Goal: Information Seeking & Learning: Learn about a topic

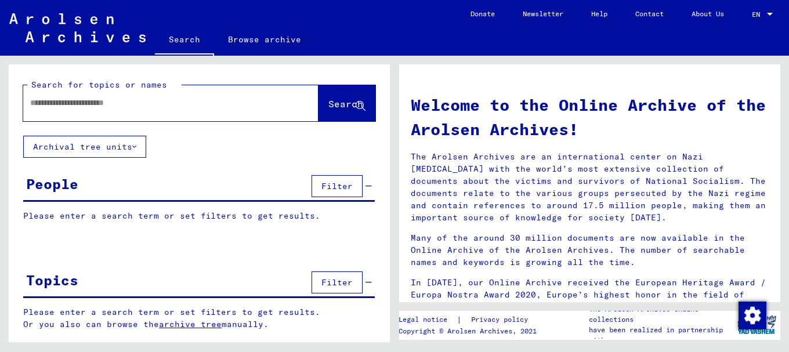
click at [35, 102] on input "text" at bounding box center [156, 103] width 253 height 12
type input "*******"
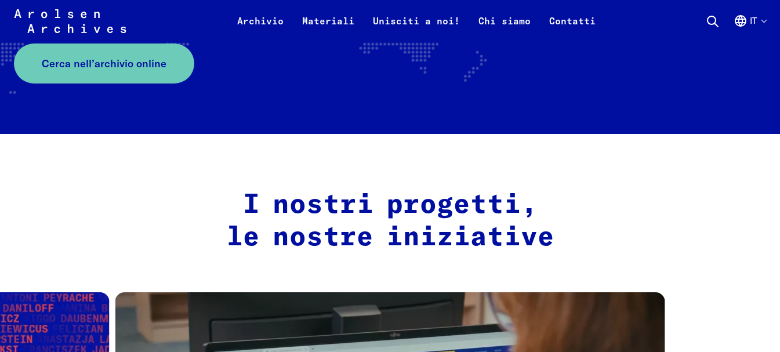
scroll to position [308, 0]
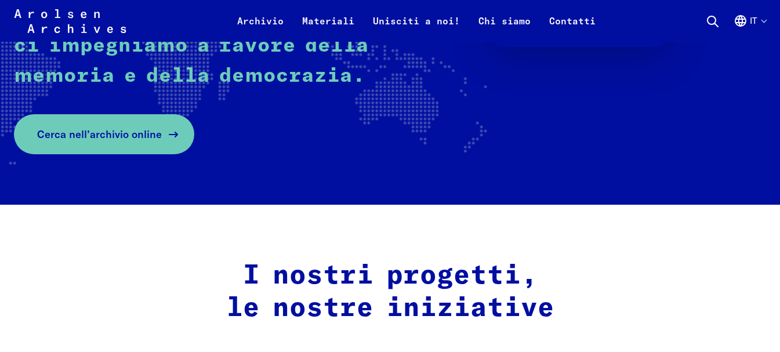
click at [64, 130] on span "Cerca nell’archivio online" at bounding box center [99, 134] width 125 height 16
